Goal: Check status: Check status

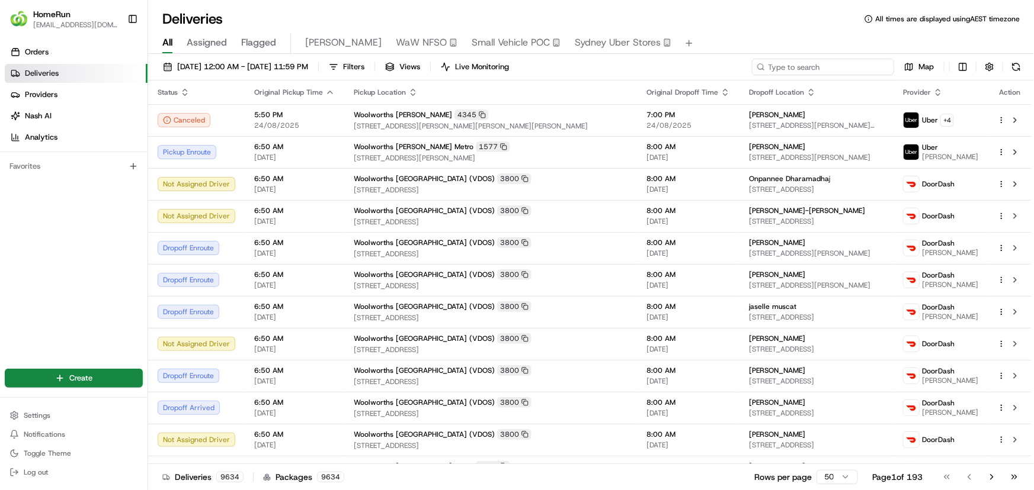
click at [845, 70] on input at bounding box center [823, 67] width 142 height 17
paste input "266189133"
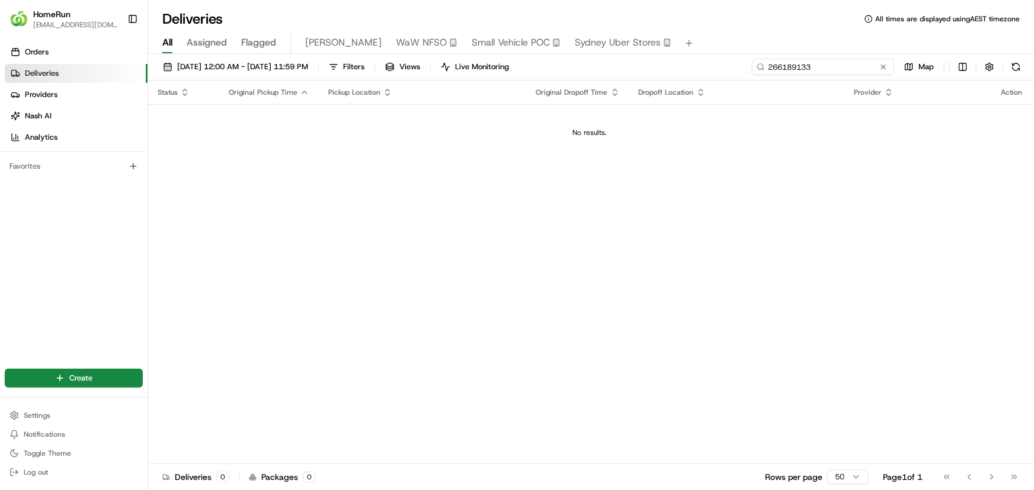
type input "266189133"
click at [308, 62] on span "[DATE] 12:00 AM - [DATE] 11:59 PM" at bounding box center [242, 67] width 131 height 11
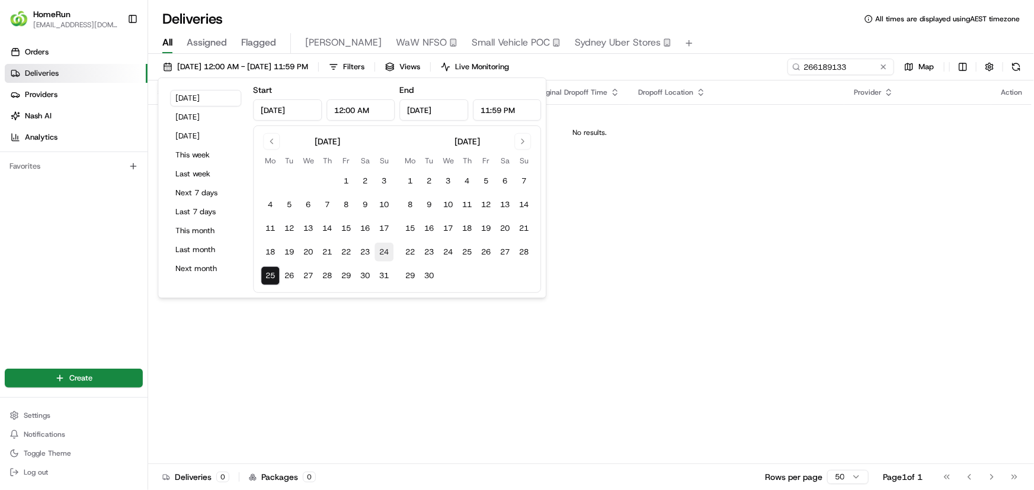
click at [384, 253] on button "24" at bounding box center [383, 252] width 19 height 19
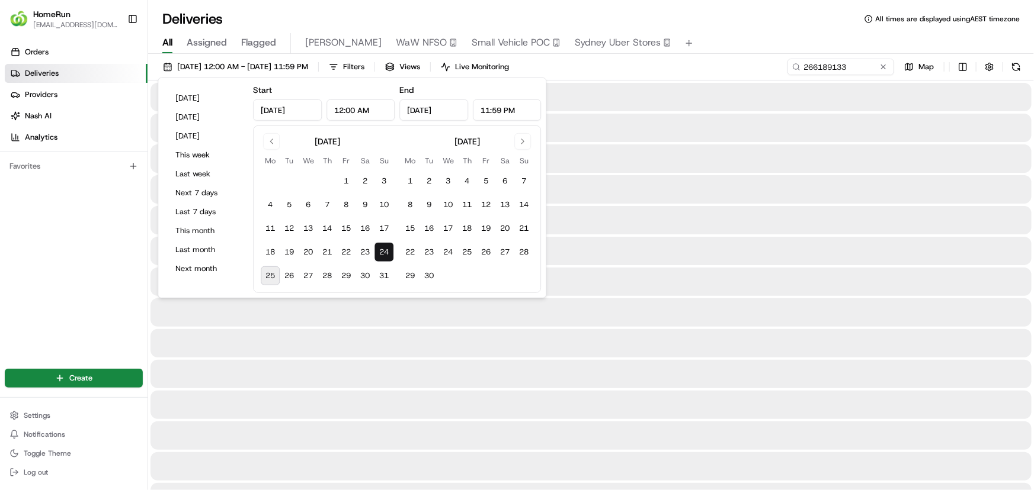
type input "[DATE]"
click at [735, 65] on div "[DATE] 12:00 AM - [DATE] 11:59 PM Filters Views Live Monitoring 266189133 Map" at bounding box center [590, 70] width 885 height 22
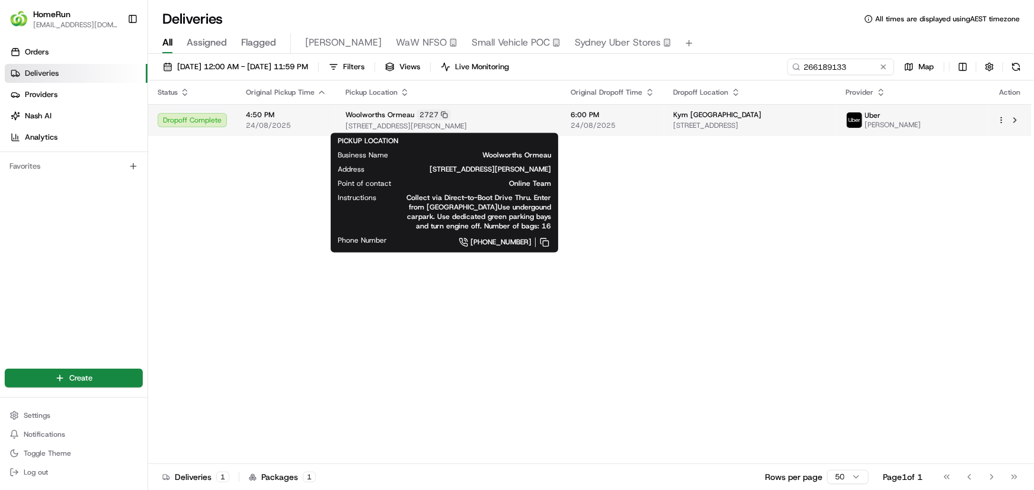
click at [525, 123] on span "[STREET_ADDRESS][PERSON_NAME]" at bounding box center [448, 125] width 207 height 9
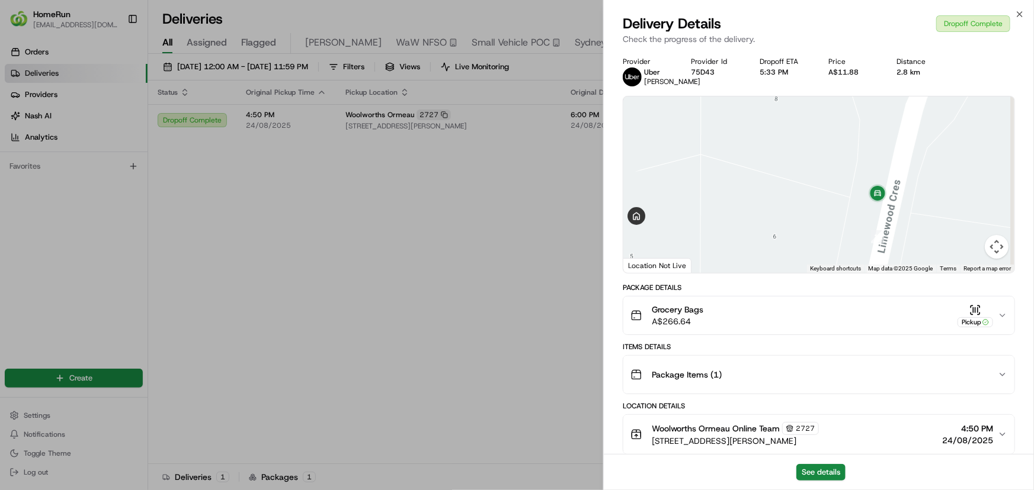
drag, startPoint x: 924, startPoint y: 162, endPoint x: 817, endPoint y: 247, distance: 136.2
click at [817, 247] on div at bounding box center [818, 185] width 391 height 177
drag, startPoint x: 817, startPoint y: 247, endPoint x: 837, endPoint y: 166, distance: 83.6
click at [837, 166] on div at bounding box center [818, 185] width 391 height 177
